Goal: Information Seeking & Learning: Check status

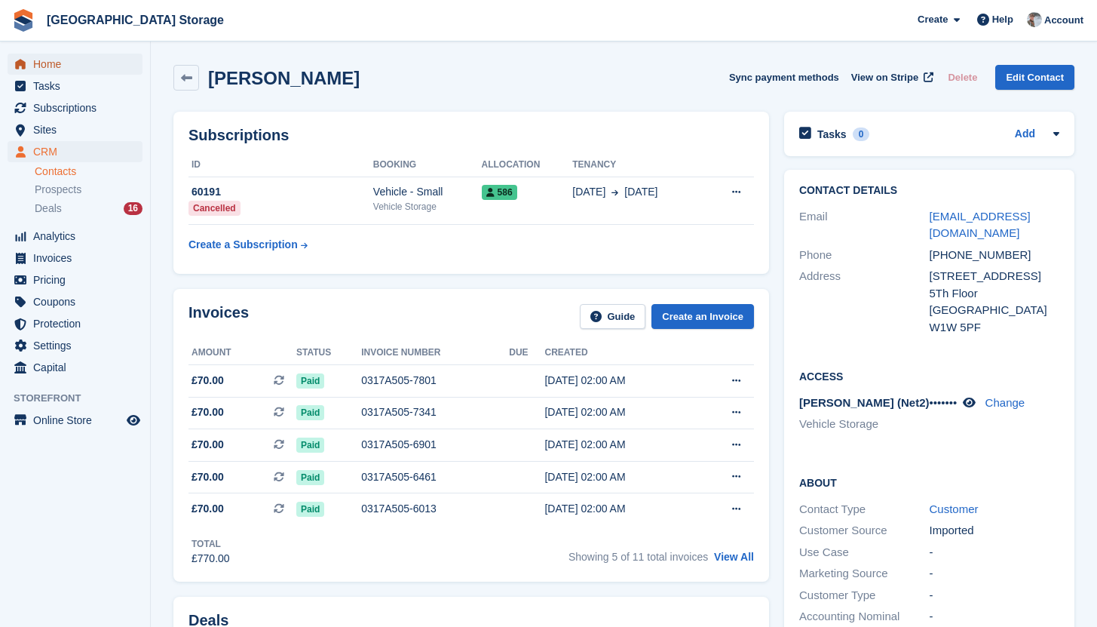
click at [83, 67] on span "Home" at bounding box center [78, 64] width 90 height 21
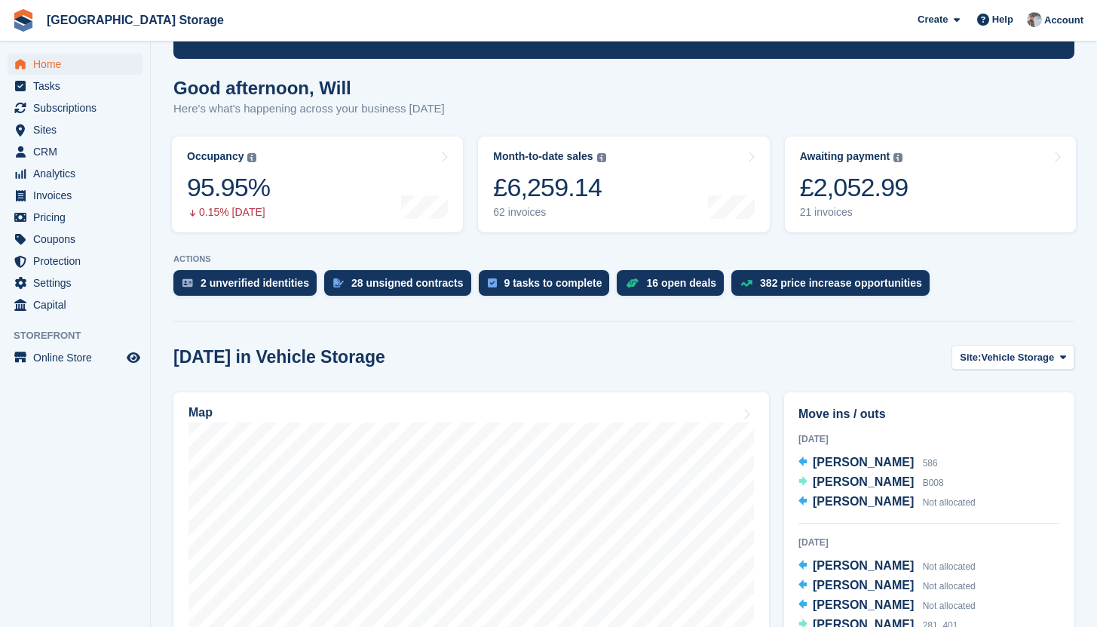
scroll to position [118, 0]
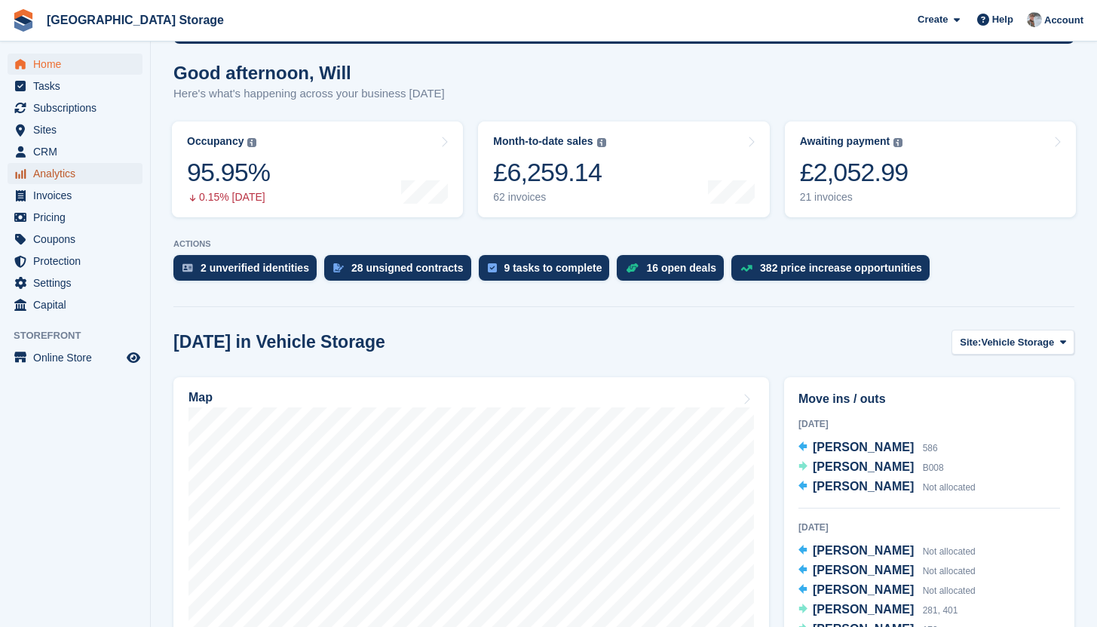
click at [59, 178] on span "Analytics" at bounding box center [78, 173] width 90 height 21
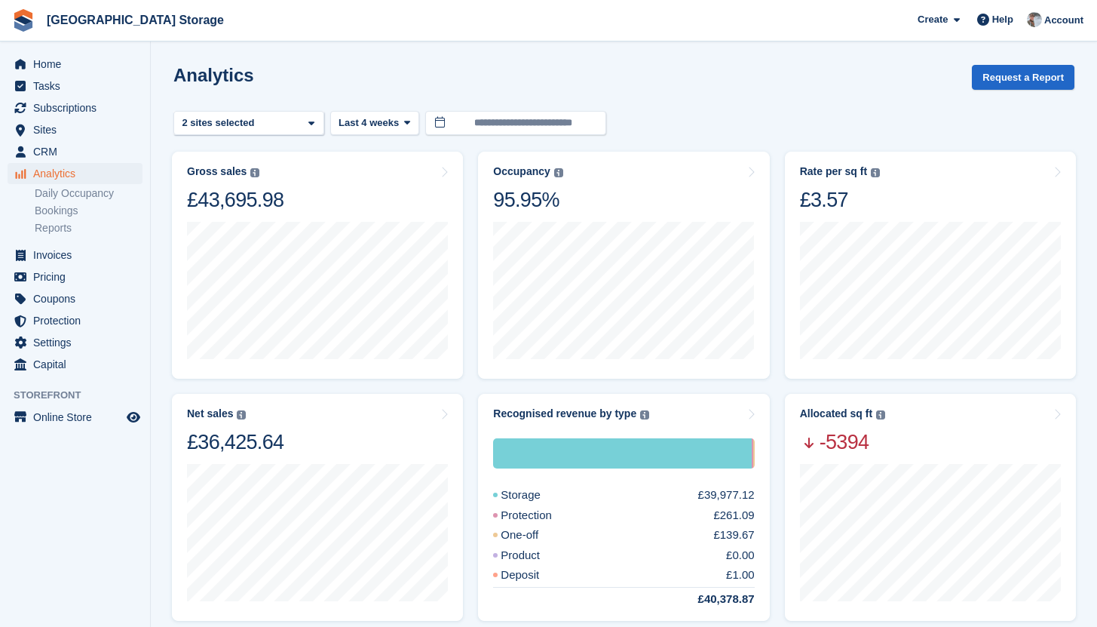
scroll to position [2, 0]
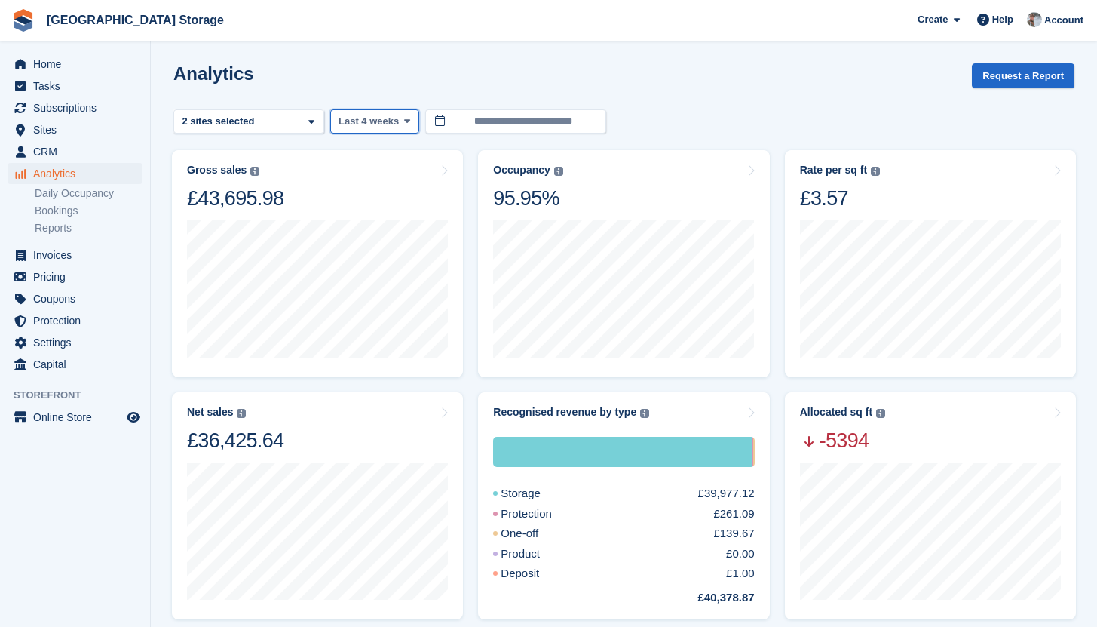
click at [379, 121] on span "Last 4 weeks" at bounding box center [369, 121] width 60 height 15
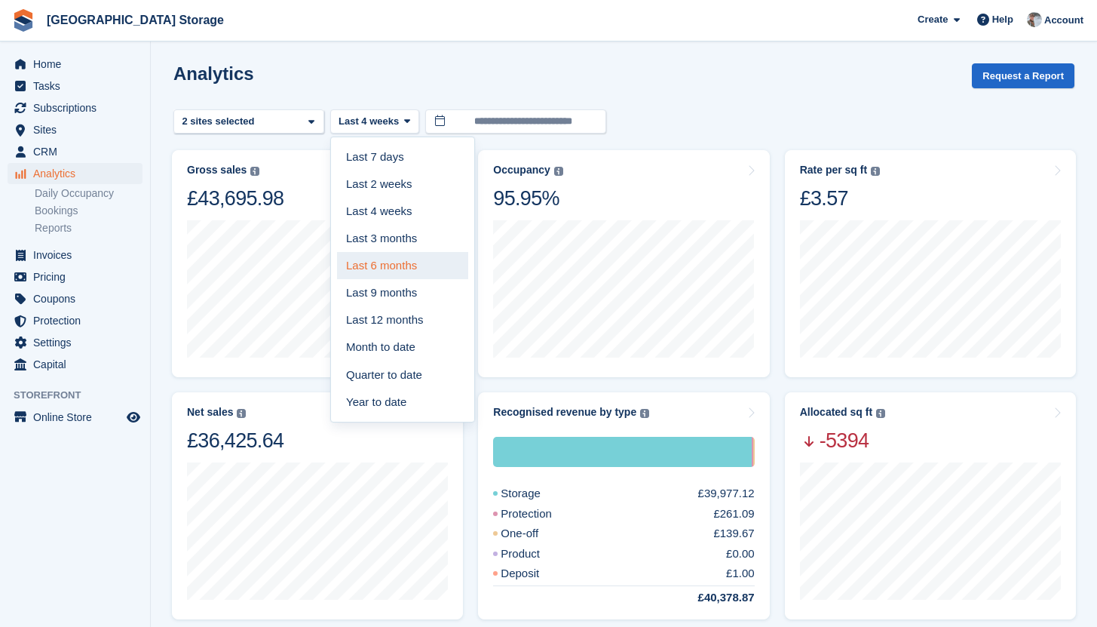
click at [390, 260] on link "Last 6 months" at bounding box center [402, 265] width 131 height 27
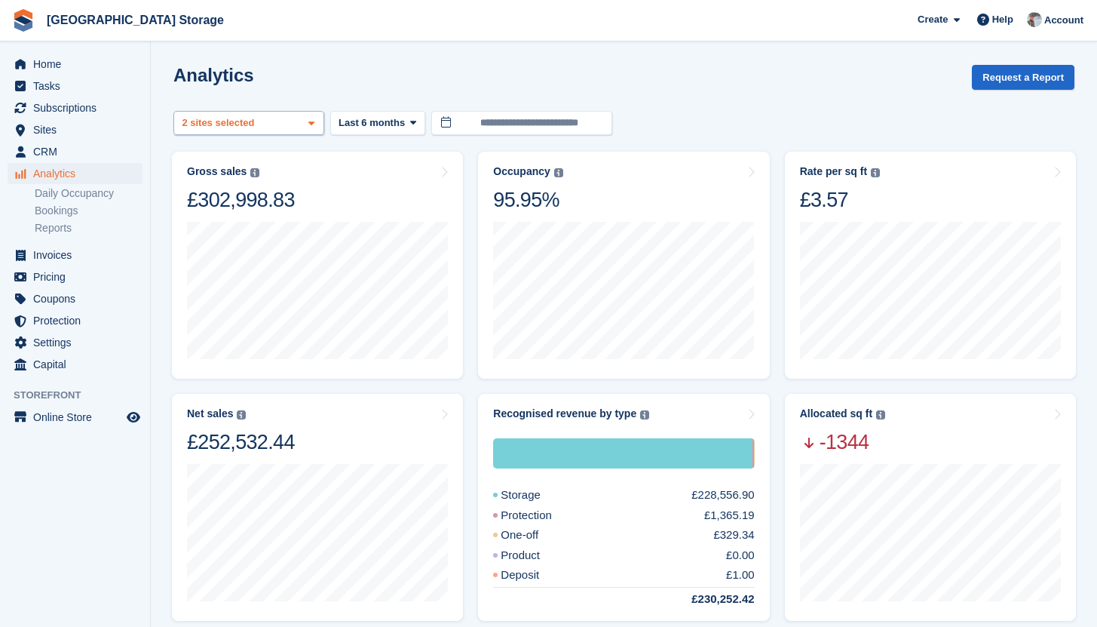
click at [306, 118] on span at bounding box center [311, 124] width 12 height 12
click at [299, 122] on div "Vehicle Storage 2 sites selected" at bounding box center [248, 123] width 151 height 25
click at [211, 214] on div "Self Storage" at bounding box center [248, 218] width 137 height 25
select select "****"
click at [390, 93] on div "Analytics Request a Report" at bounding box center [623, 86] width 901 height 43
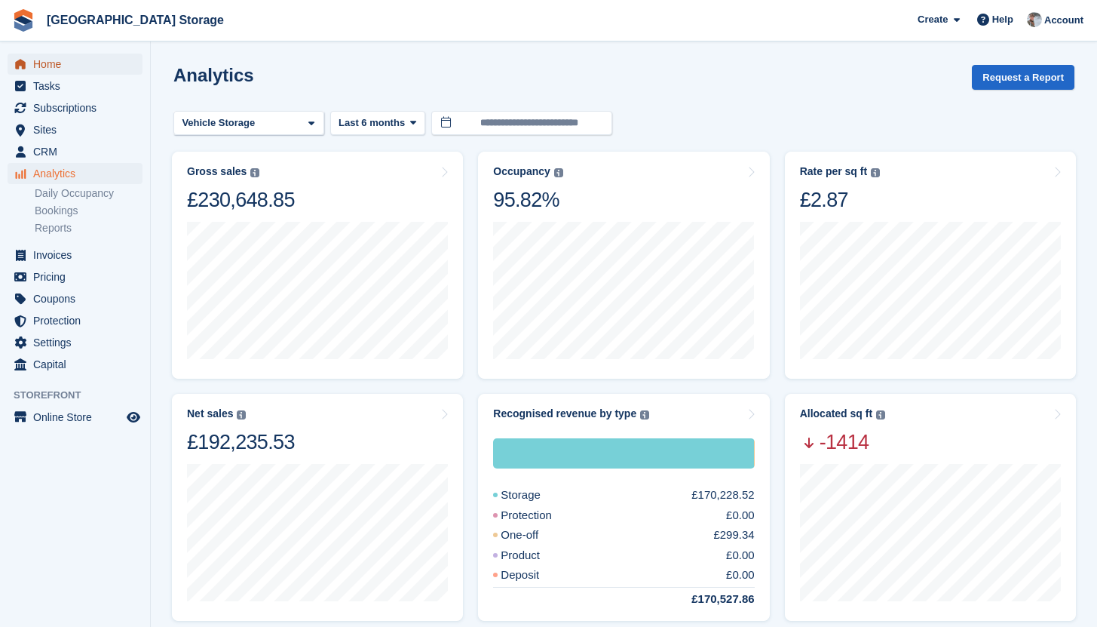
click at [42, 61] on span "Home" at bounding box center [78, 64] width 90 height 21
